Goal: Task Accomplishment & Management: Manage account settings

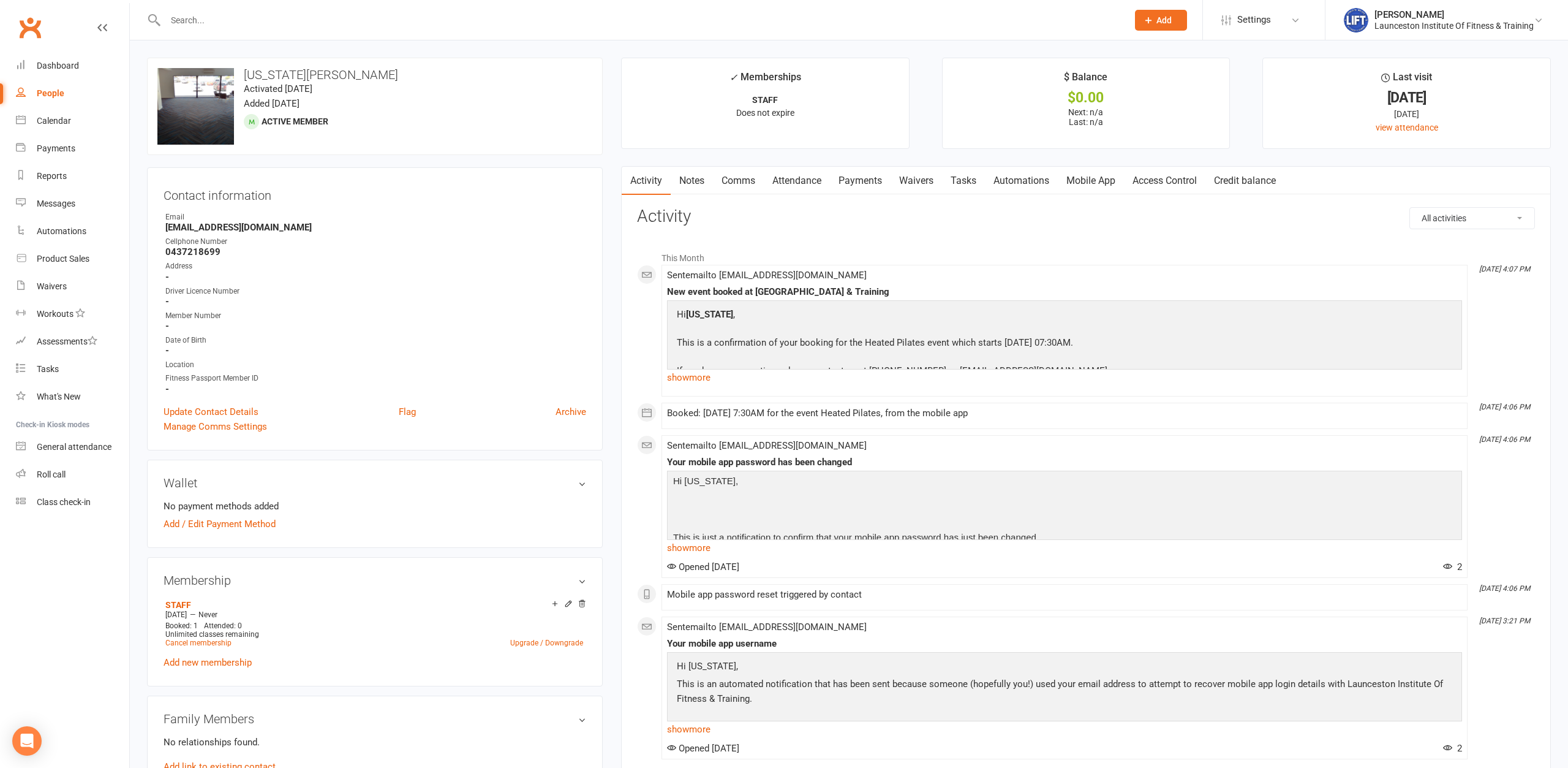
click at [255, 17] on input "text" at bounding box center [640, 20] width 957 height 17
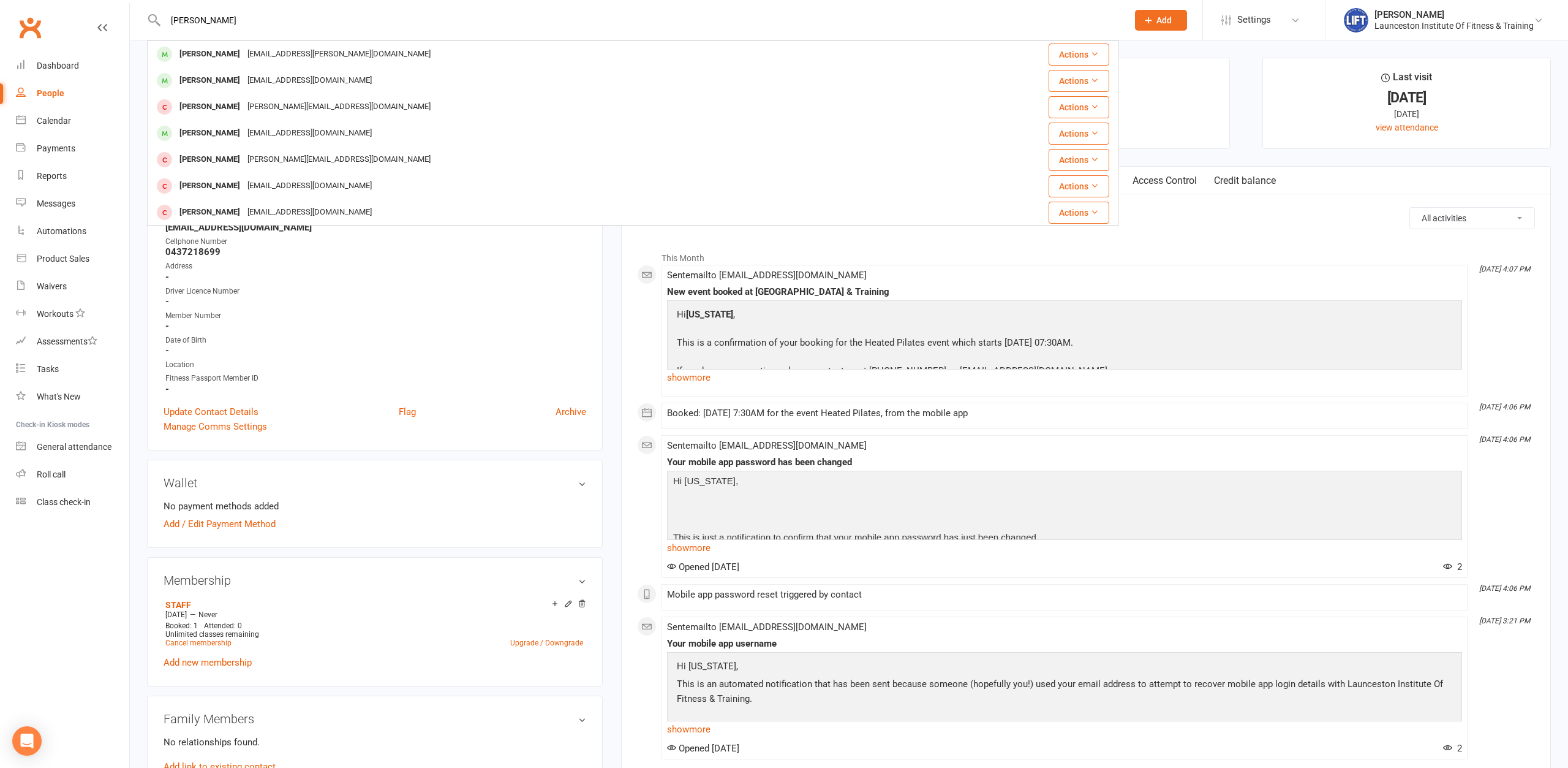
type input "[PERSON_NAME]"
click at [248, 59] on div "[EMAIL_ADDRESS][PERSON_NAME][DOMAIN_NAME]" at bounding box center [339, 55] width 190 height 18
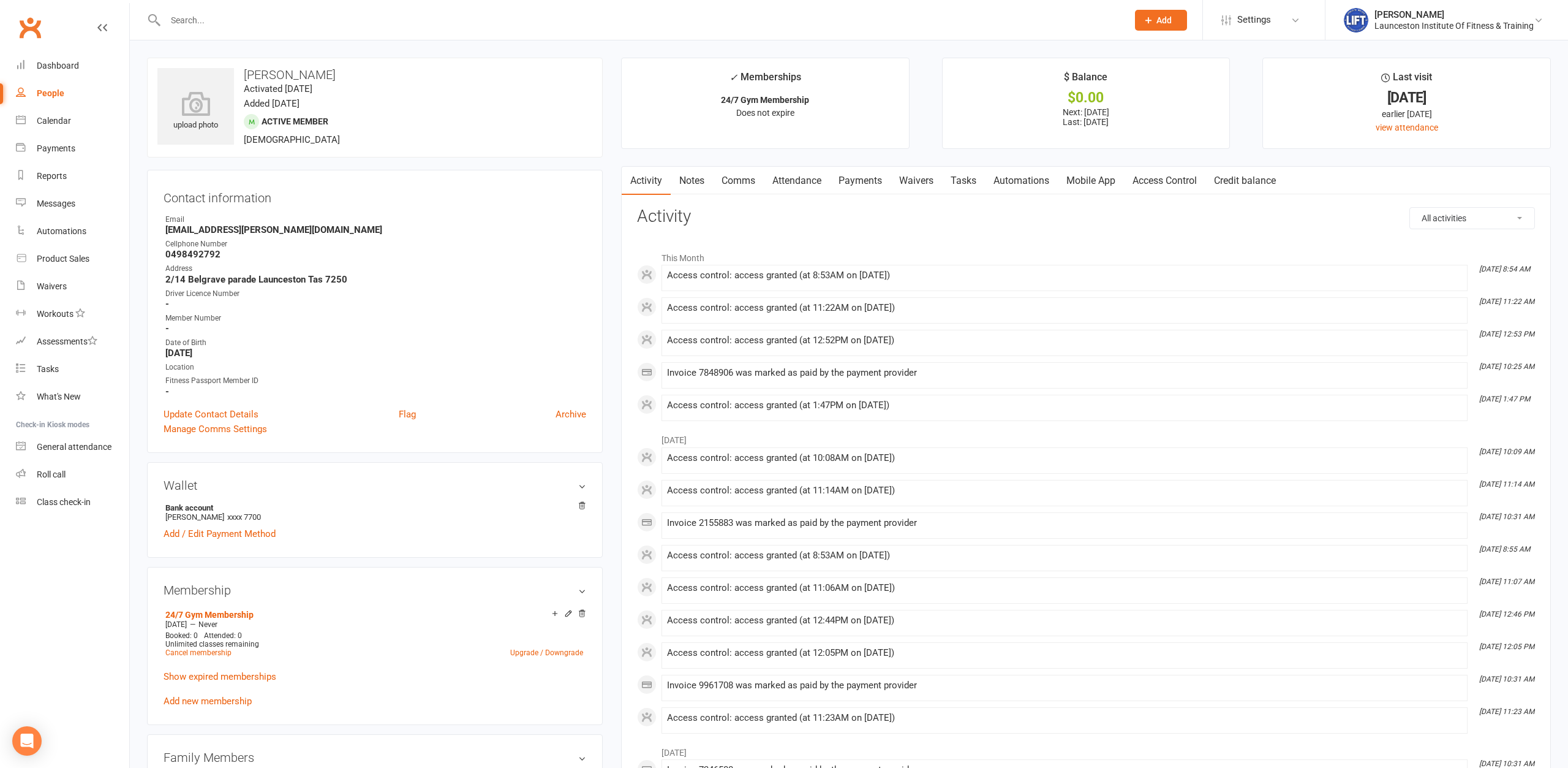
click at [875, 177] on link "Payments" at bounding box center [860, 180] width 61 height 28
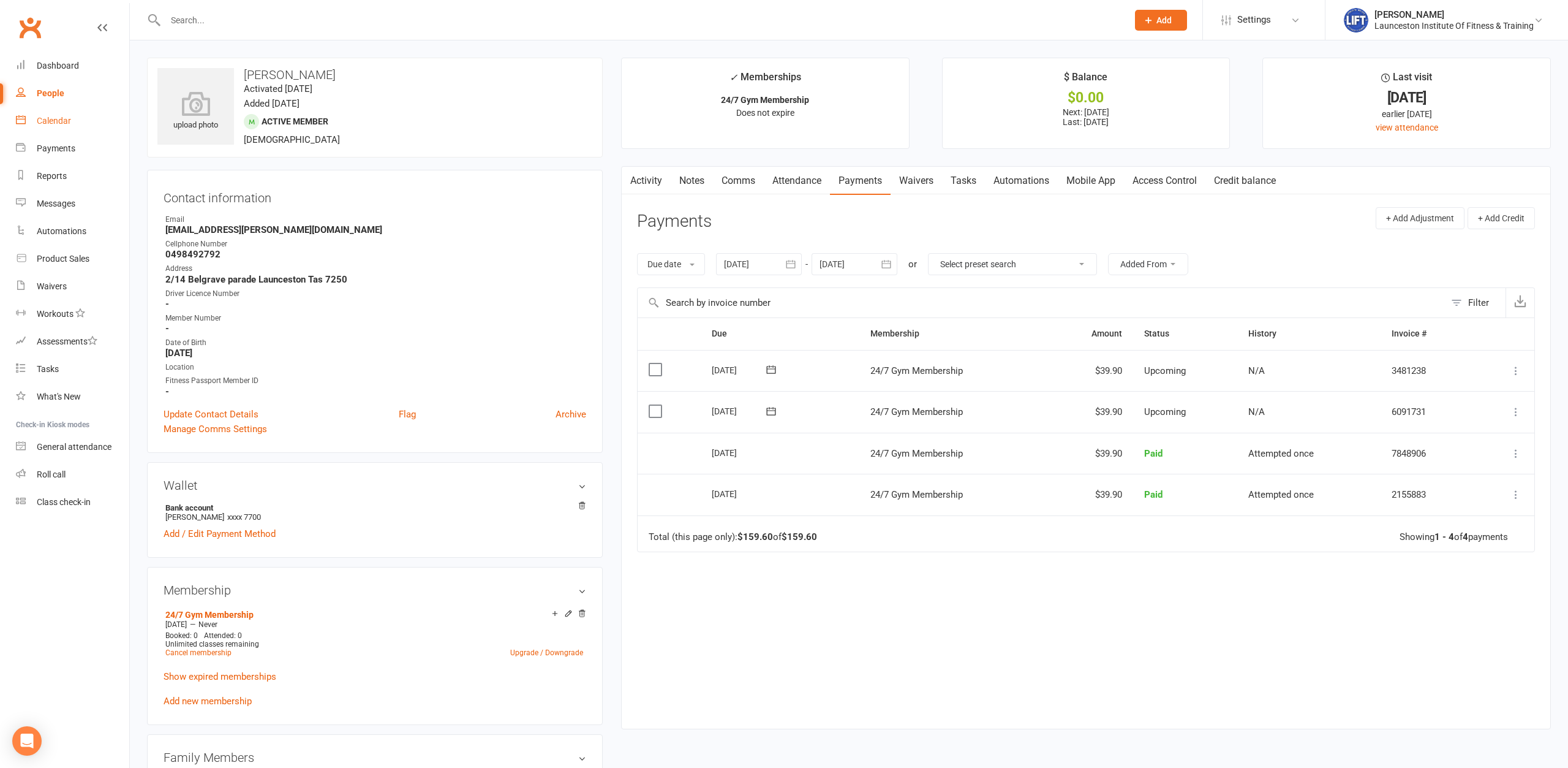
click at [59, 117] on div "Calendar" at bounding box center [54, 120] width 35 height 10
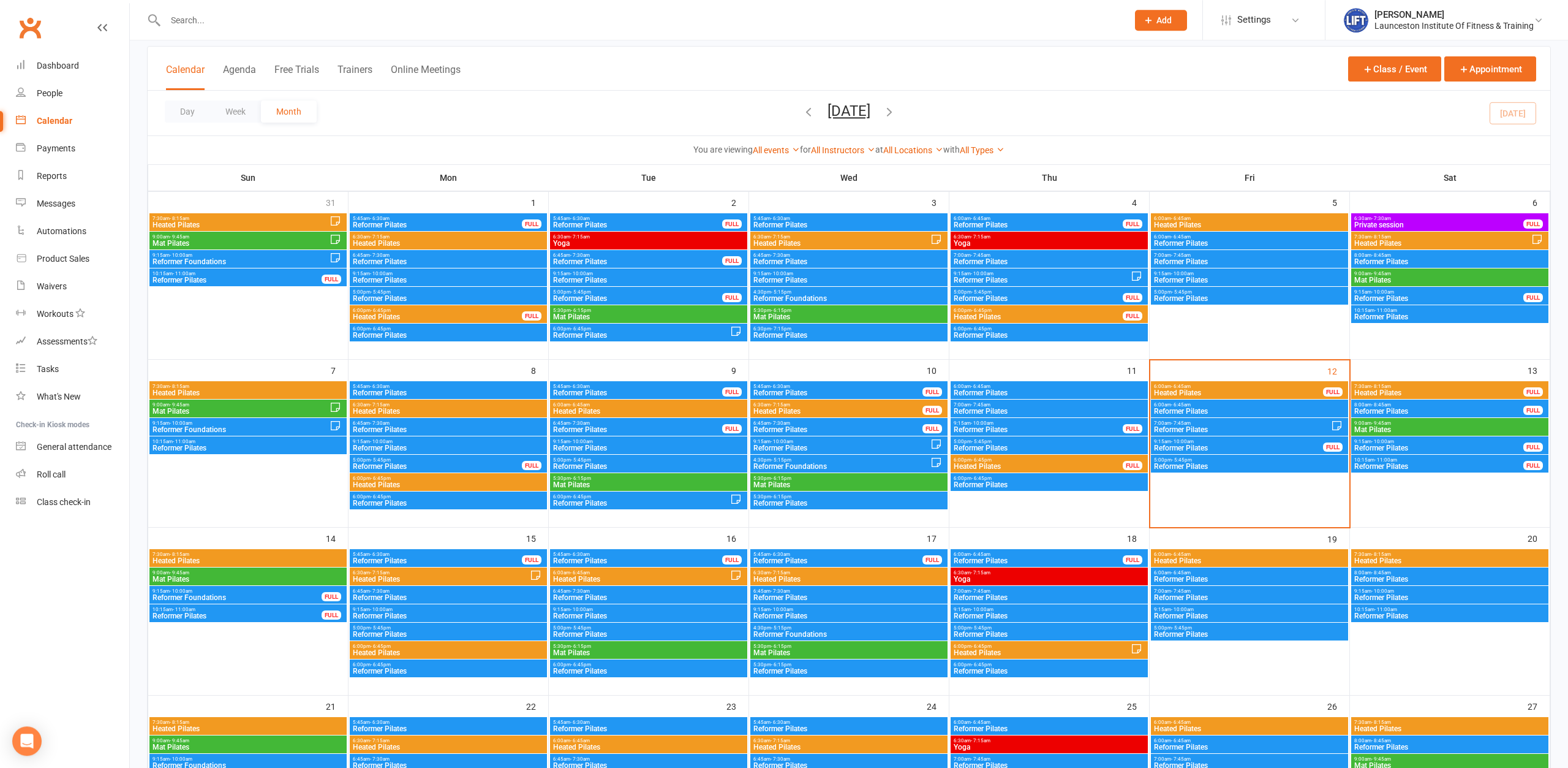
scroll to position [125, 0]
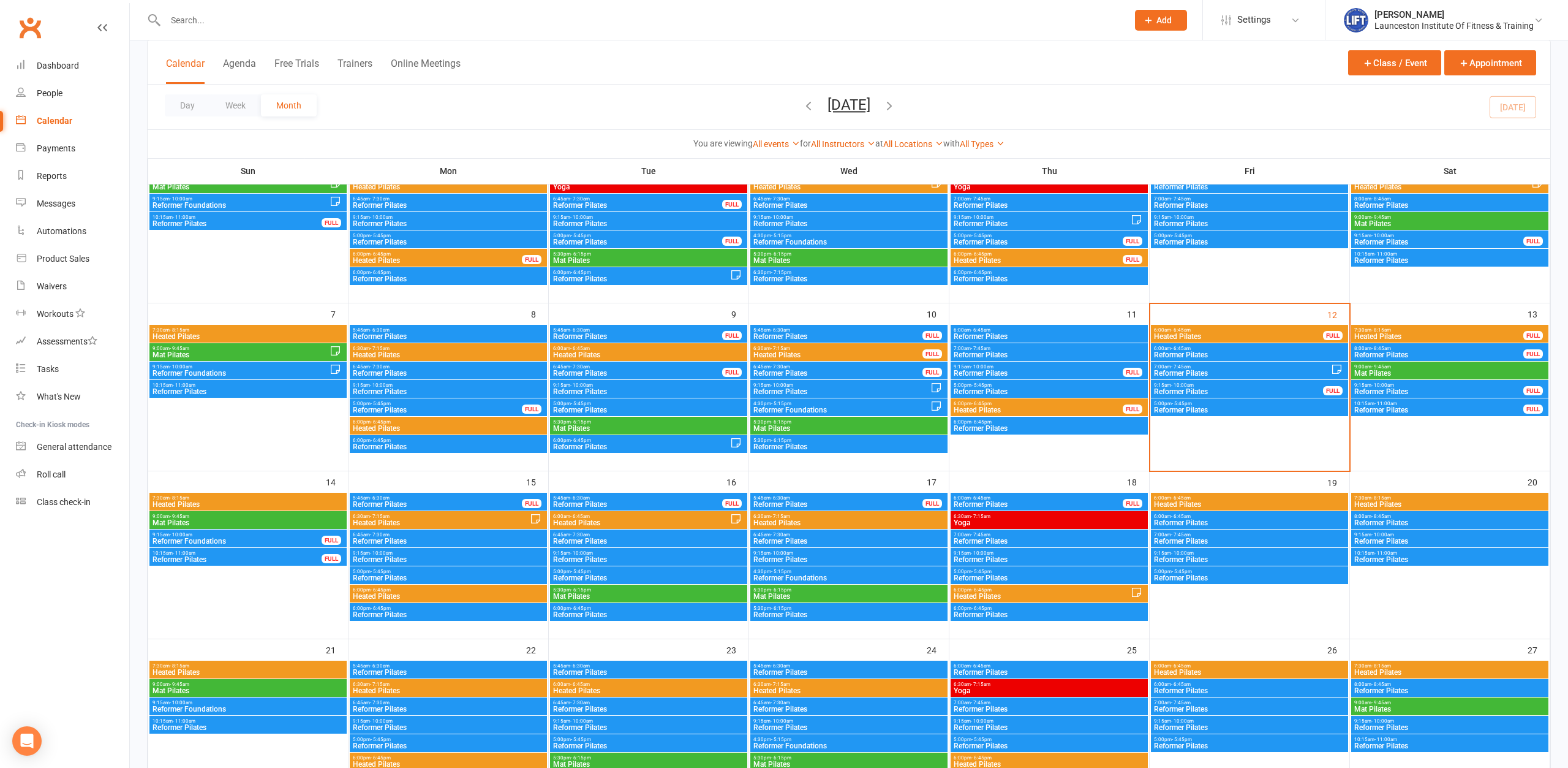
click at [1191, 406] on span "Reformer Pilates" at bounding box center [1249, 410] width 192 height 7
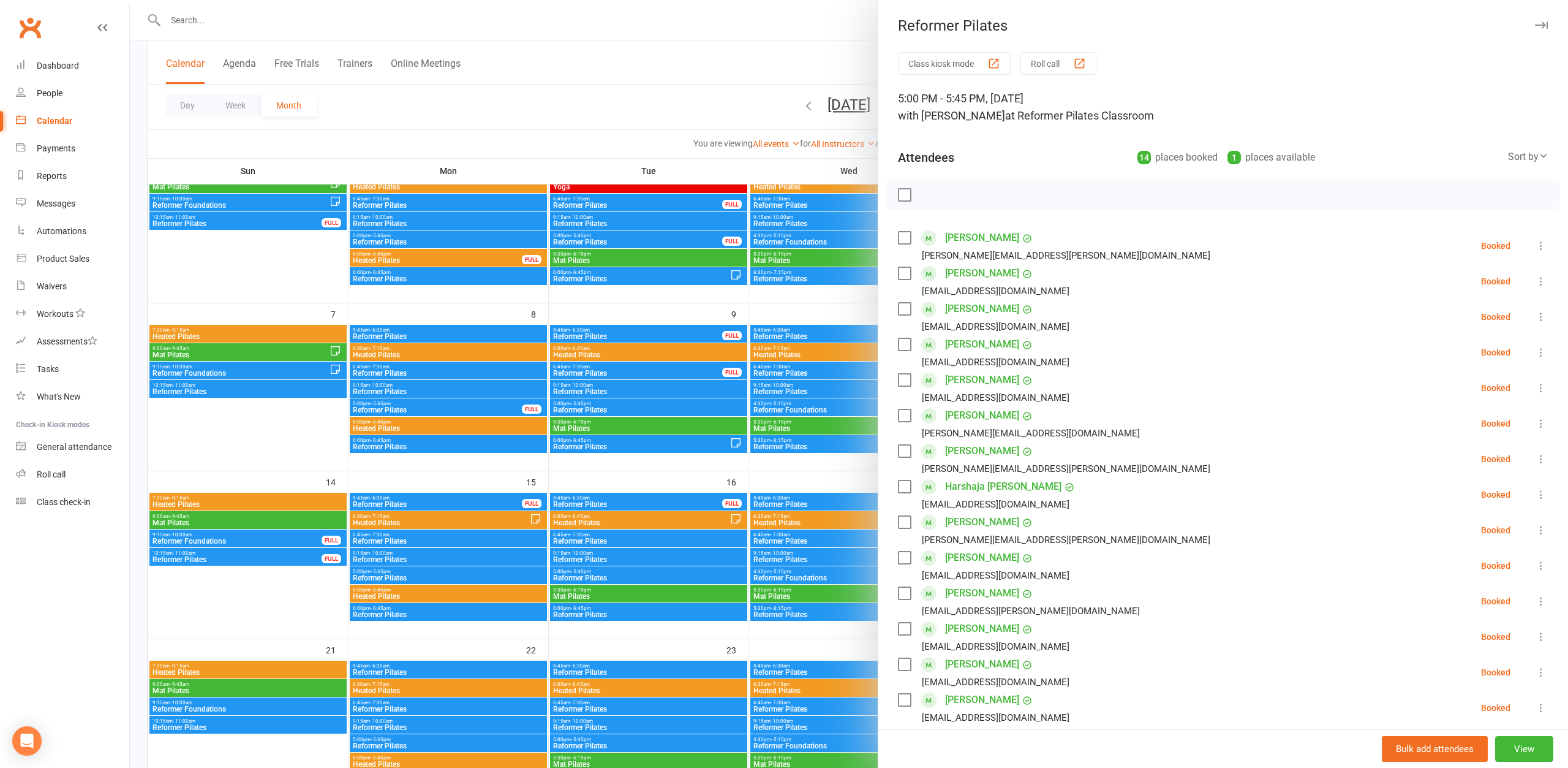
click at [1539, 248] on icon at bounding box center [1541, 245] width 12 height 12
click at [1333, 308] on li "[PERSON_NAME] [EMAIL_ADDRESS][DOMAIN_NAME] Booked More info Remove Check in Mar…" at bounding box center [1223, 316] width 650 height 36
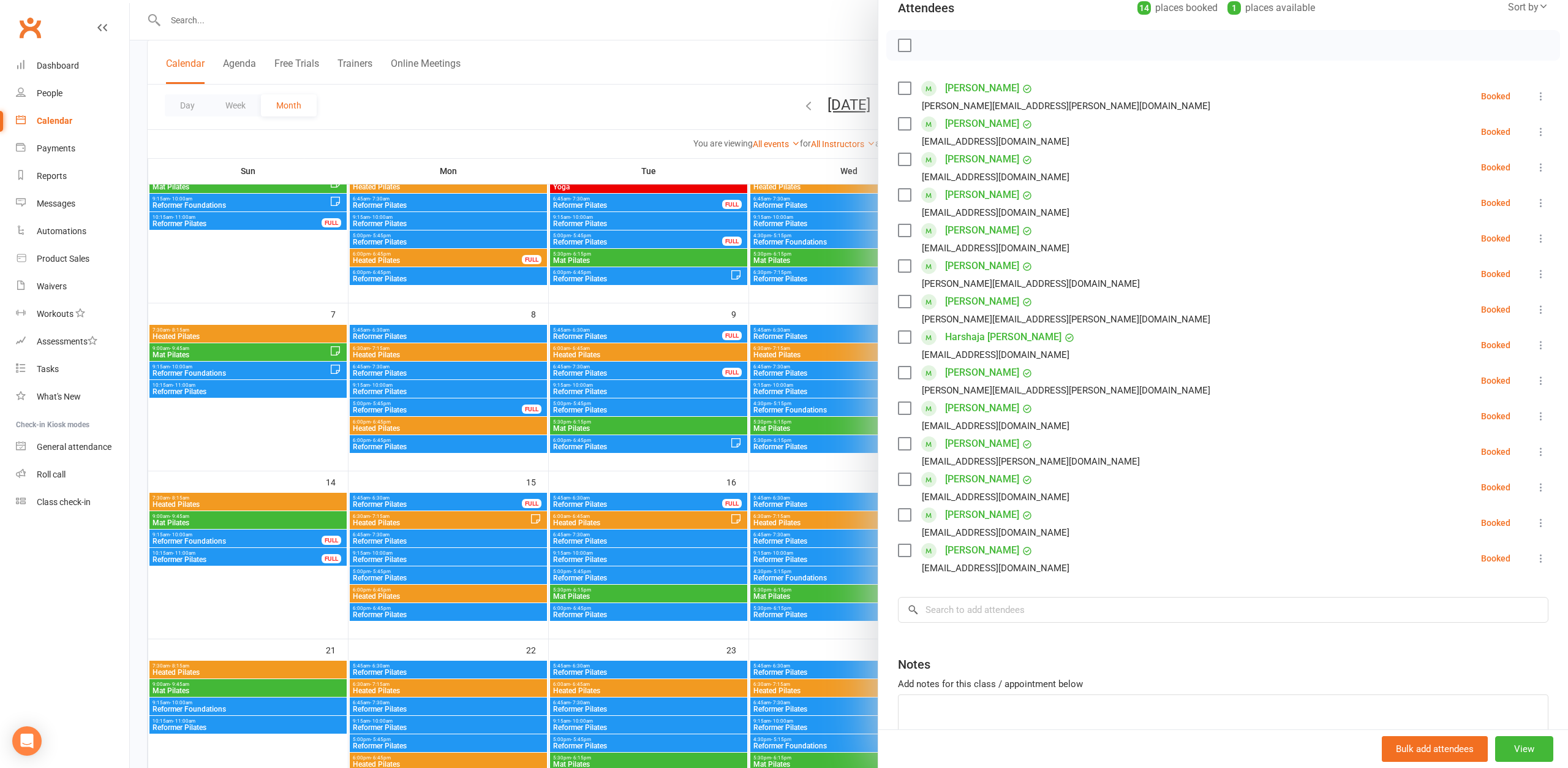
scroll to position [67, 0]
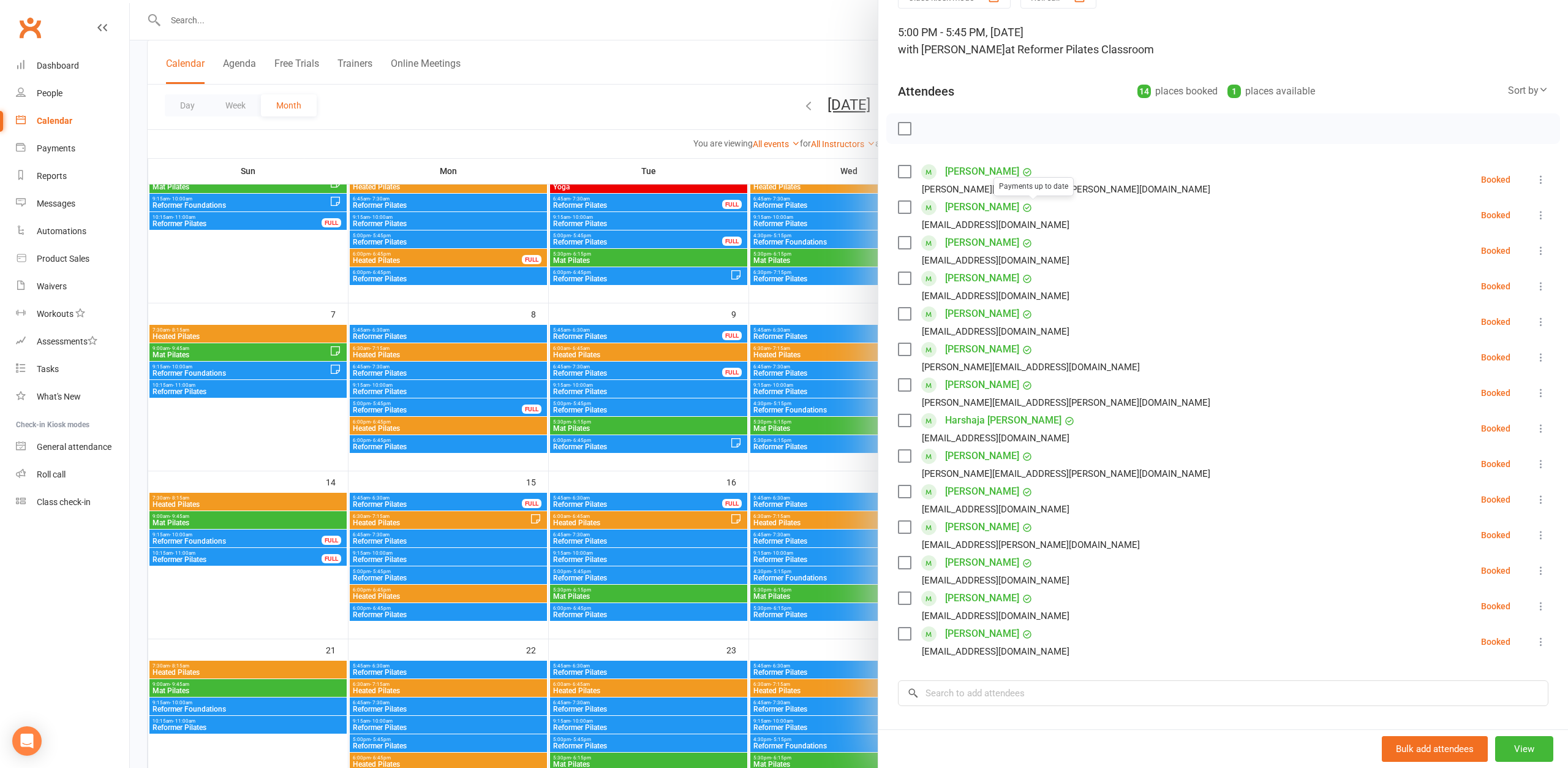
click at [853, 276] on div at bounding box center [849, 384] width 1438 height 768
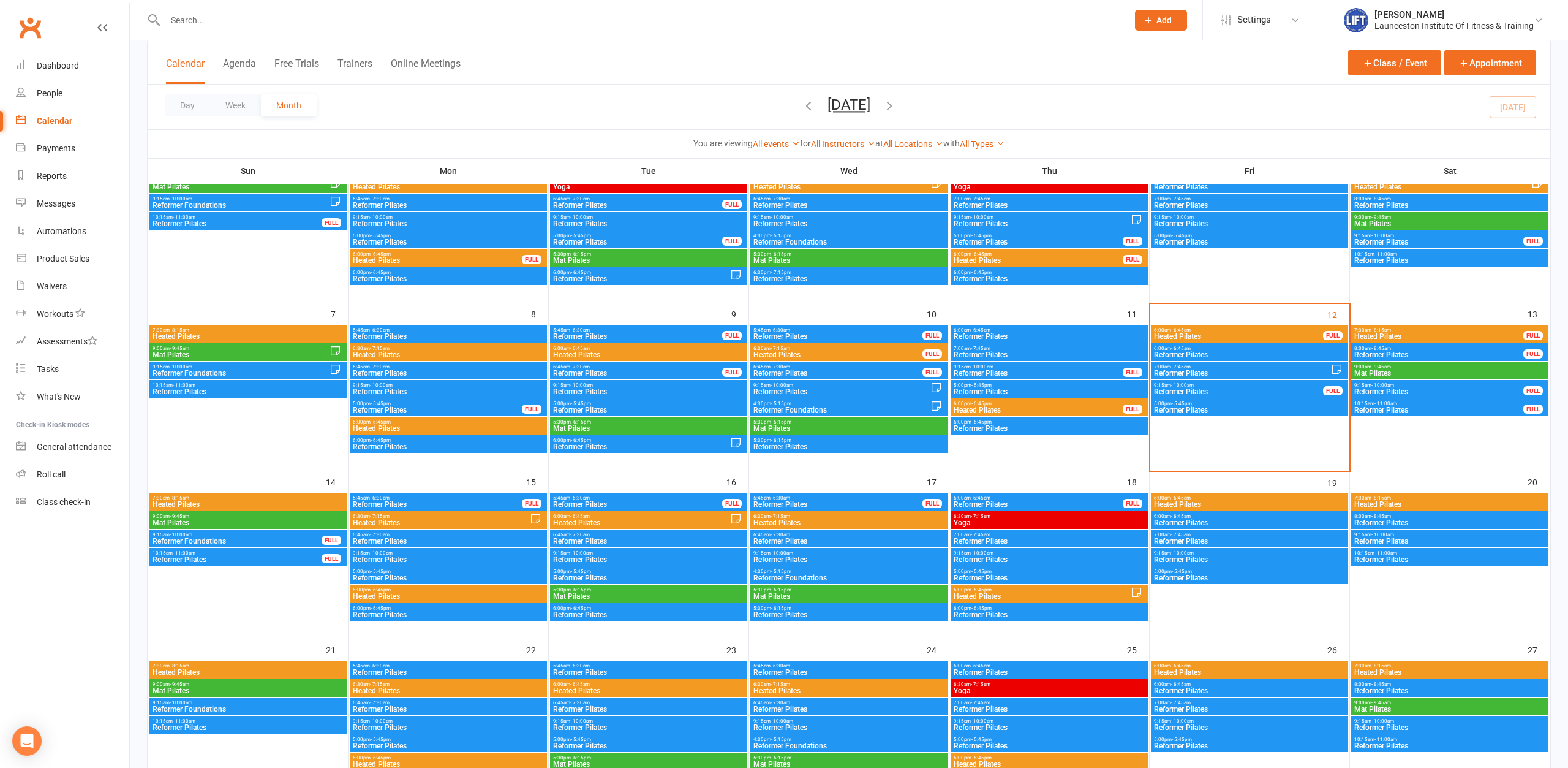
click at [1179, 409] on span "Reformer Pilates" at bounding box center [1249, 410] width 192 height 7
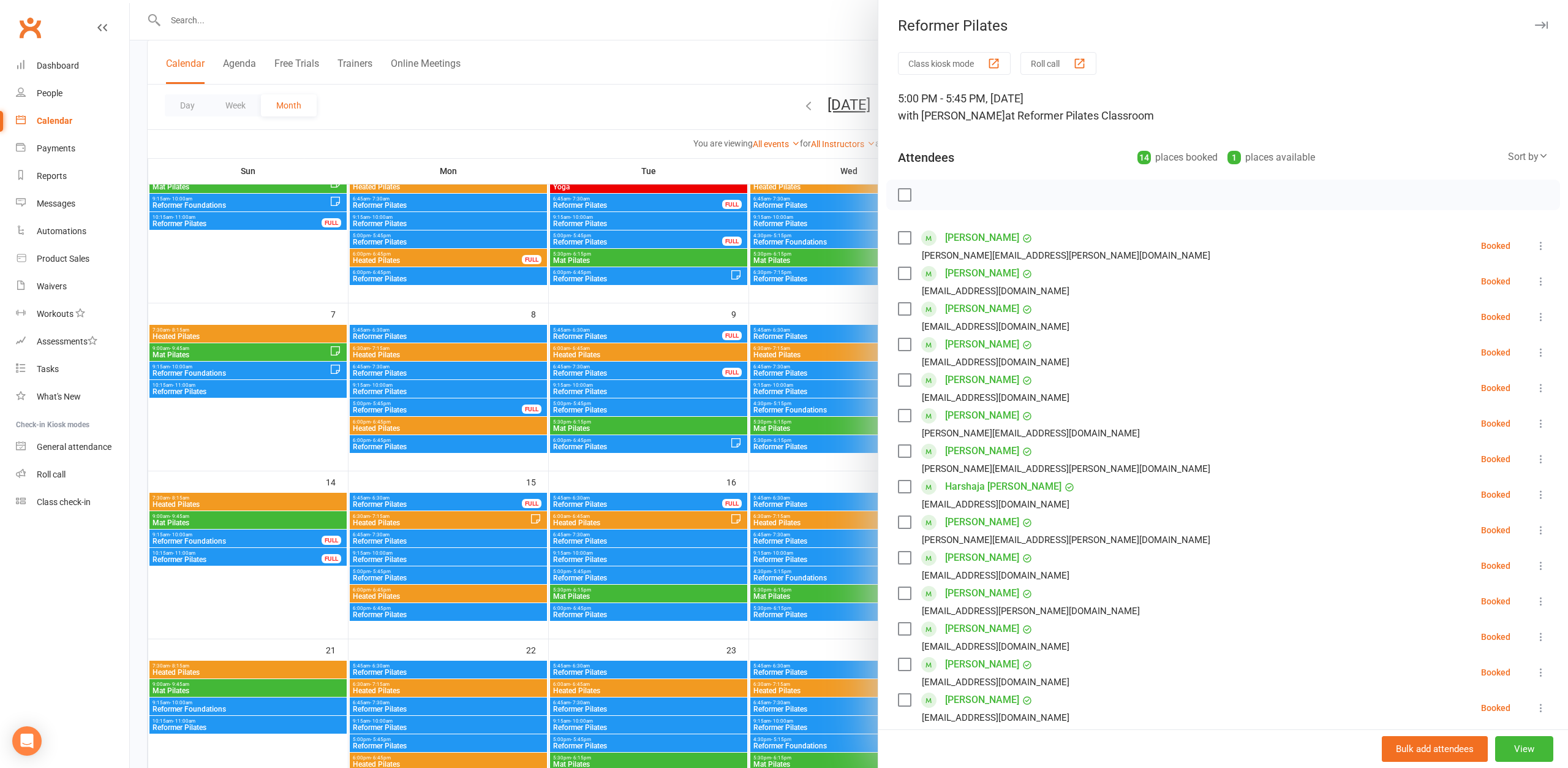
click at [1541, 244] on icon at bounding box center [1541, 245] width 12 height 12
click at [1482, 288] on link "Remove" at bounding box center [1475, 293] width 143 height 25
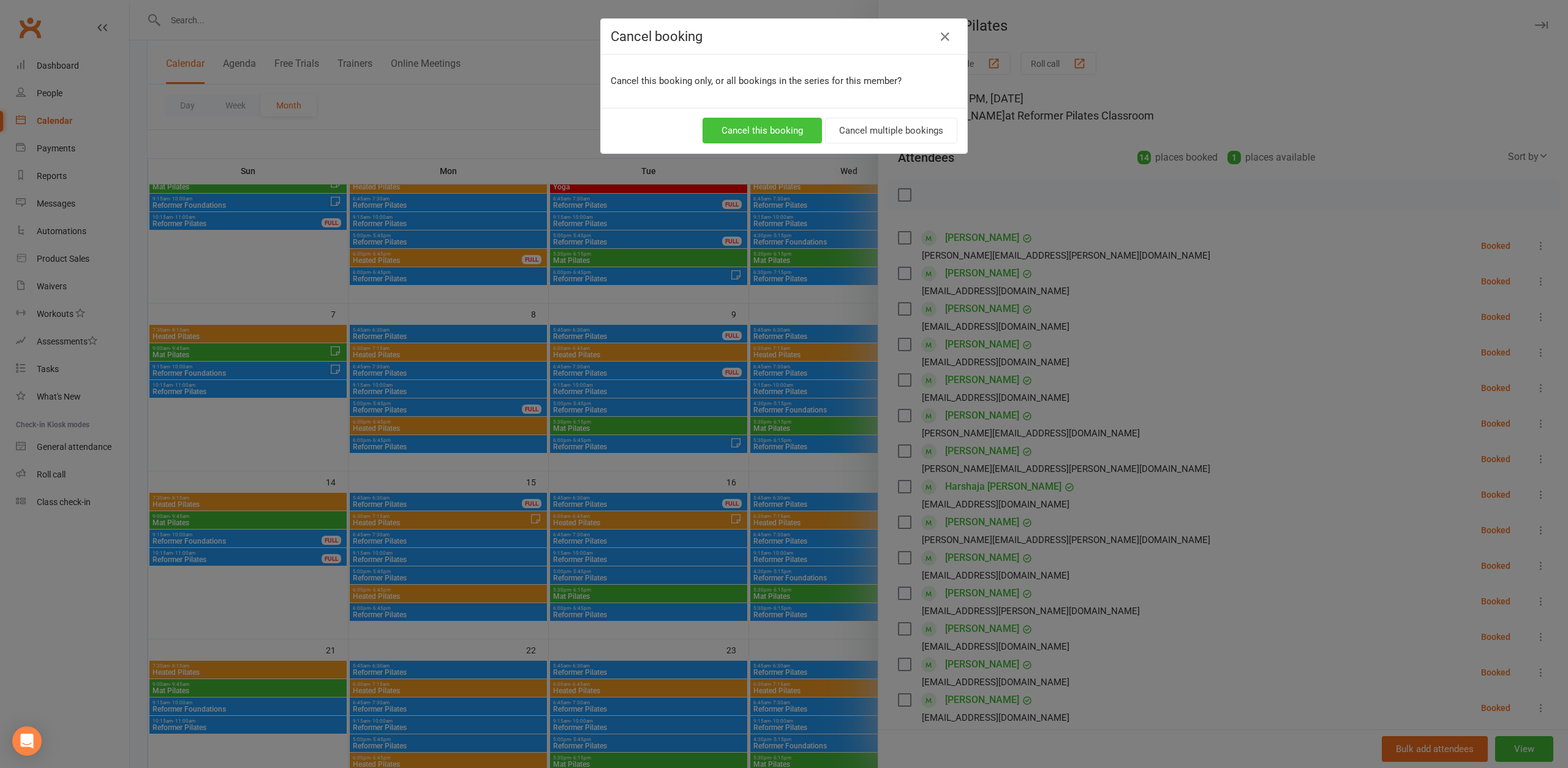
click at [785, 134] on button "Cancel this booking" at bounding box center [762, 130] width 119 height 26
